Goal: Check status: Verify the current state of an ongoing process or item

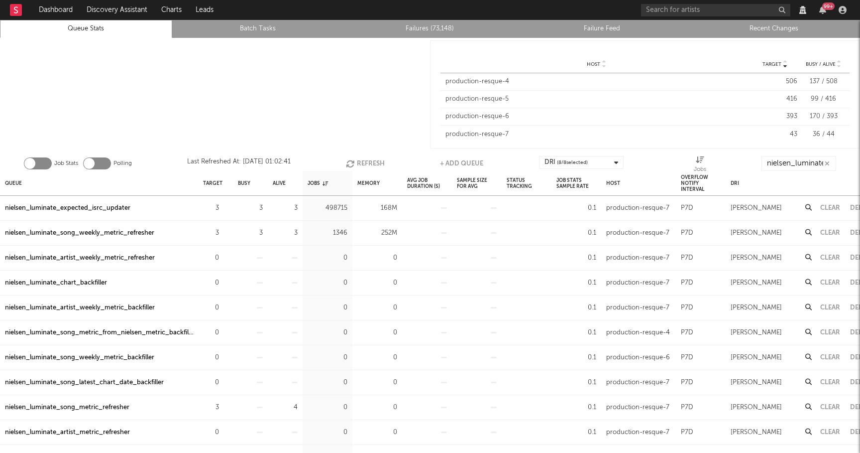
click at [367, 158] on button "Refresh" at bounding box center [365, 163] width 39 height 15
click at [68, 205] on div "nielsen_luminate_expected_isrc_updater" at bounding box center [67, 208] width 125 height 12
click at [105, 234] on div "nielsen_luminate_song_metric_refresher" at bounding box center [67, 233] width 124 height 12
click at [119, 254] on div "nielsen_luminate_song_weekly_metric_refresher" at bounding box center [79, 258] width 149 height 12
click at [367, 159] on button "Refresh" at bounding box center [366, 163] width 39 height 15
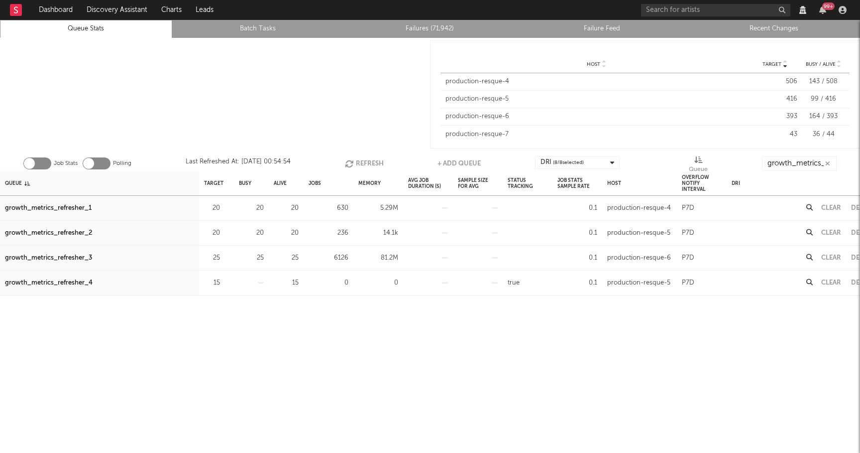
click at [373, 160] on button "Refresh" at bounding box center [364, 163] width 39 height 15
click at [24, 257] on div "growth_metrics_refresher_3" at bounding box center [48, 258] width 87 height 12
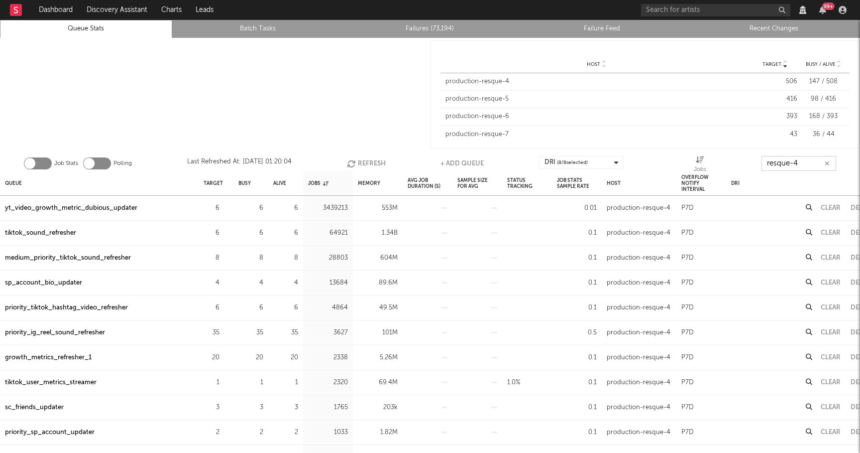
click at [809, 164] on input "resque-4" at bounding box center [799, 163] width 75 height 15
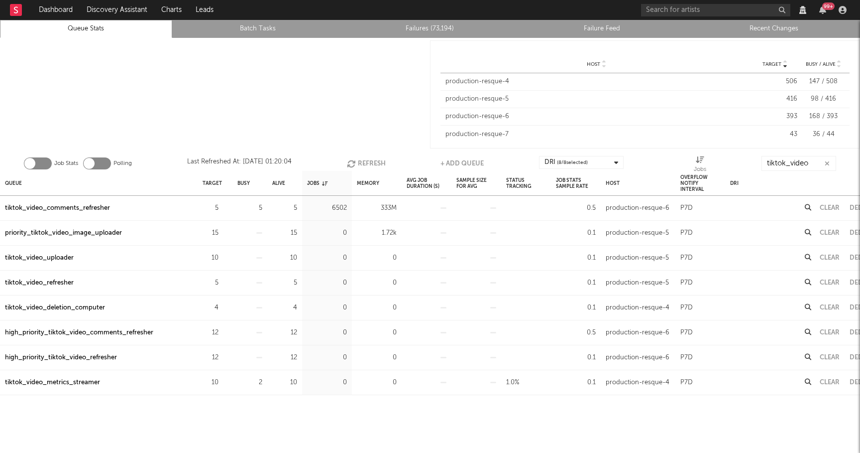
click at [66, 358] on div "high_priority_tiktok_video_refresher" at bounding box center [61, 358] width 112 height 12
click at [817, 163] on input "tiktok_video" at bounding box center [799, 163] width 75 height 15
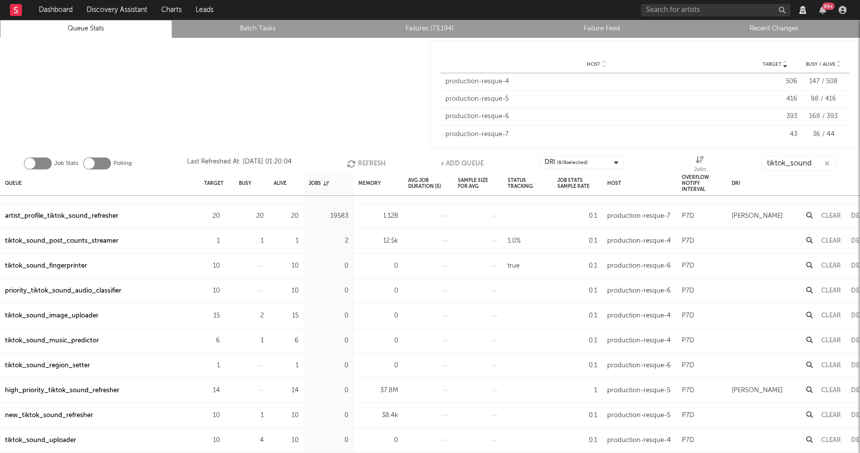
click at [71, 389] on div "high_priority_tiktok_sound_refresher" at bounding box center [62, 390] width 115 height 12
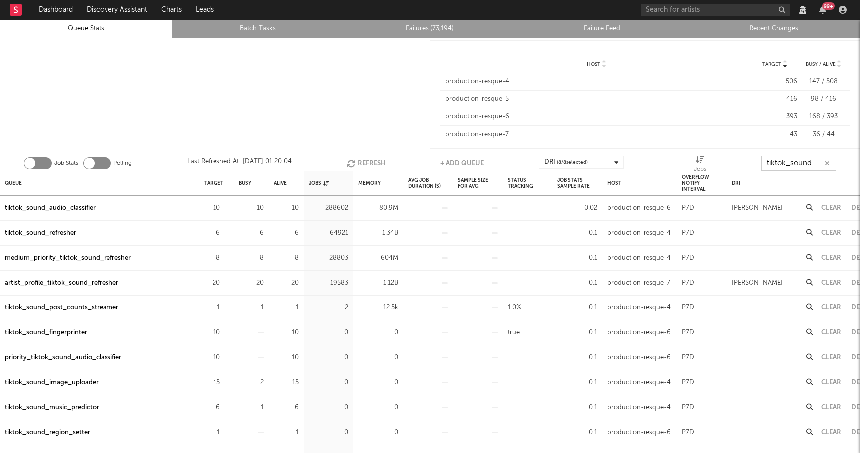
click at [819, 162] on input "tiktok_sound" at bounding box center [799, 163] width 75 height 15
type input "tiktok_"
click at [51, 211] on div "tiktok_sound_audio_classifier" at bounding box center [50, 208] width 91 height 12
click at [58, 231] on div "tiktok_sound_refresher" at bounding box center [40, 233] width 71 height 12
click at [109, 262] on div "medium_priority_tiktok_sound_refresher" at bounding box center [68, 258] width 126 height 12
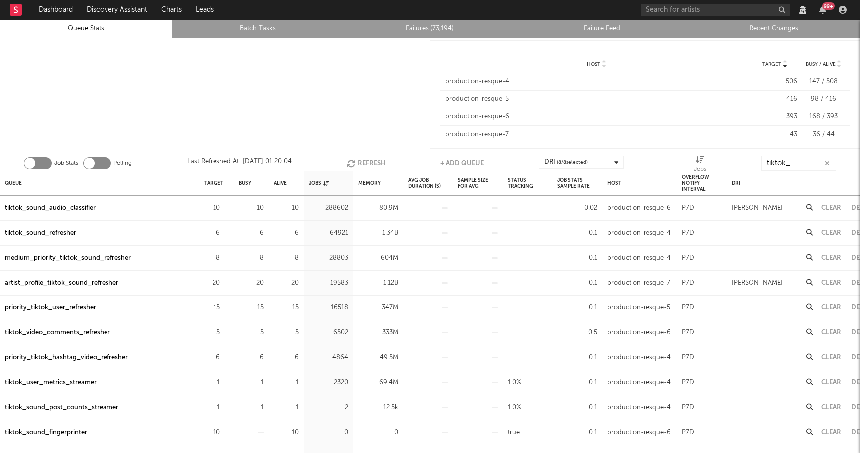
click at [98, 283] on div "artist_profile_tiktok_sound_refresher" at bounding box center [62, 283] width 114 height 12
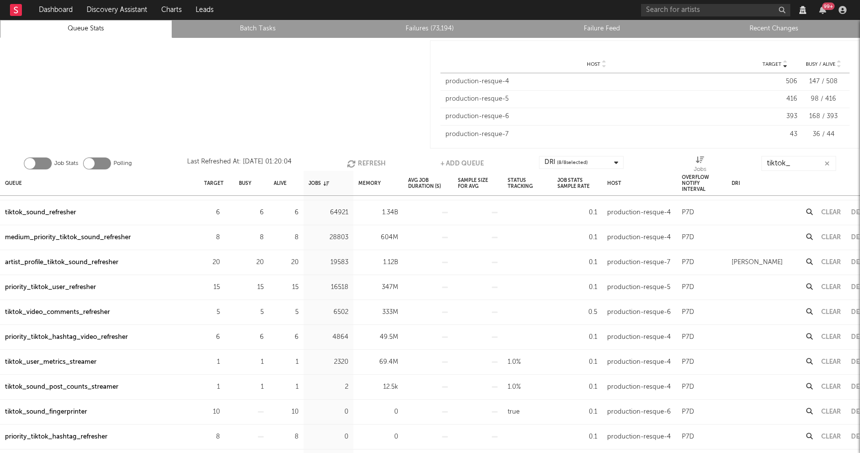
click at [84, 288] on div "priority_tiktok_user_refresher" at bounding box center [50, 287] width 91 height 12
